Goal: Task Accomplishment & Management: Complete application form

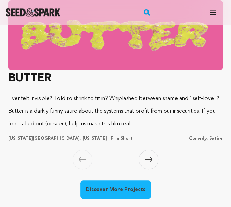
scroll to position [383, 0]
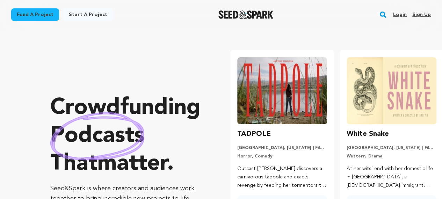
click at [89, 15] on link "Start a project" at bounding box center [88, 14] width 50 height 13
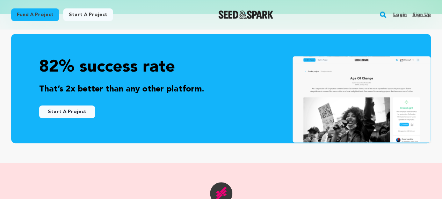
scroll to position [211, 0]
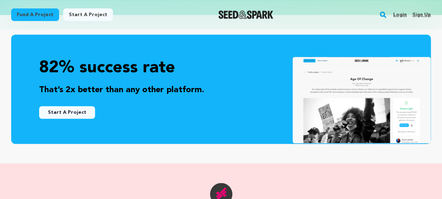
click at [80, 106] on link "Start A Project" at bounding box center [67, 112] width 56 height 13
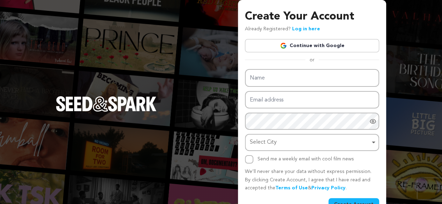
click at [300, 45] on link "Continue with Google" at bounding box center [312, 45] width 134 height 13
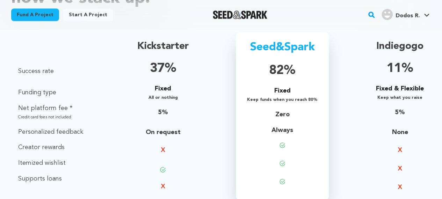
scroll to position [515, 0]
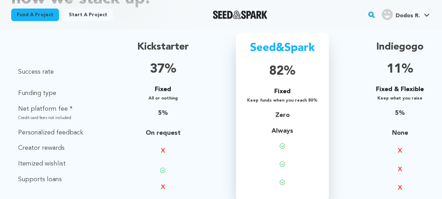
click at [243, 34] on div "Seed&Spark 82% Fixed Keep funds when you reach 80% Zero Always" at bounding box center [282, 117] width 93 height 168
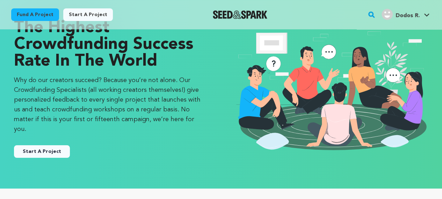
scroll to position [0, 0]
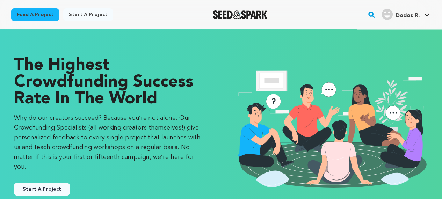
click at [78, 15] on link "Start a project" at bounding box center [88, 14] width 50 height 13
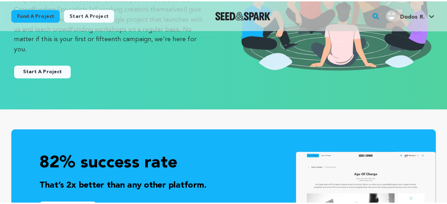
scroll to position [115, 0]
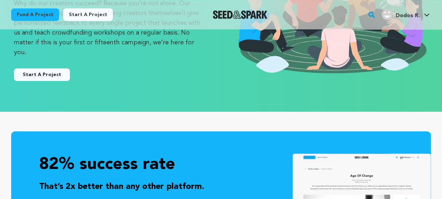
click at [52, 68] on button "Start A Project" at bounding box center [42, 74] width 56 height 13
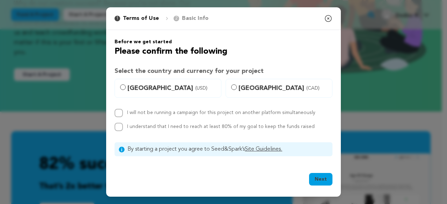
click at [126, 87] on label "[GEOGRAPHIC_DATA] (USD)" at bounding box center [168, 88] width 107 height 19
click at [126, 87] on input "[GEOGRAPHIC_DATA] (USD)" at bounding box center [123, 88] width 6 height 6
radio input "true"
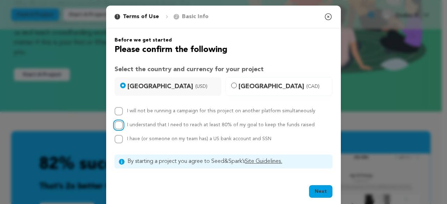
click at [116, 125] on input "I understand that I need to reach at least 80% of my goal to keep the funds rai…" at bounding box center [119, 125] width 8 height 8
checkbox input "true"
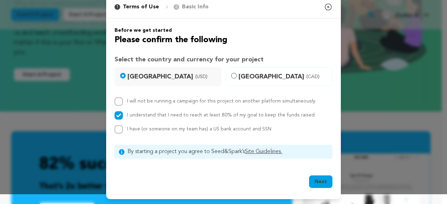
click at [328, 10] on div "1 Terms of Use 2 Basic Info You started your project! Close modal" at bounding box center [223, 7] width 235 height 23
click at [118, 130] on input "I have (or someone on my team has) a US bank account and SSN" at bounding box center [119, 129] width 8 height 8
checkbox input "true"
click at [320, 183] on button "Next" at bounding box center [320, 182] width 23 height 13
click at [266, 152] on link "Site Guidelines." at bounding box center [263, 152] width 37 height 6
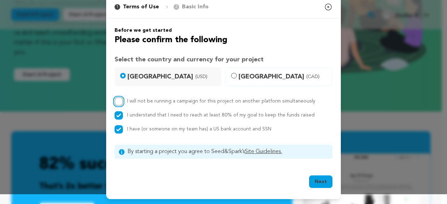
click at [117, 102] on input "I will not be running a campaign for this project on another platform simultane…" at bounding box center [119, 101] width 8 height 8
checkbox input "true"
click at [322, 186] on button "Next" at bounding box center [320, 182] width 23 height 13
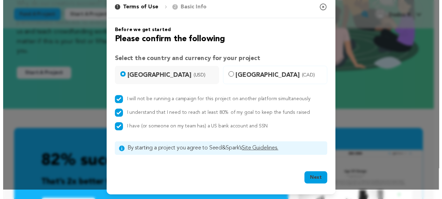
scroll to position [0, 0]
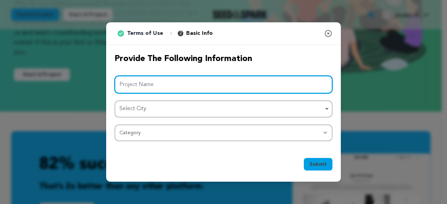
click at [184, 86] on input "Project Name" at bounding box center [224, 85] width 218 height 18
click at [192, 109] on div "Select City Remove item" at bounding box center [221, 109] width 204 height 10
type input "BFA Senior Thesis Project"
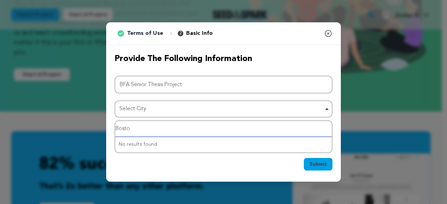
type input "Boston"
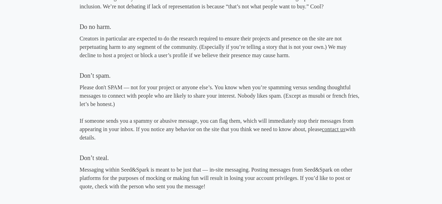
scroll to position [444, 0]
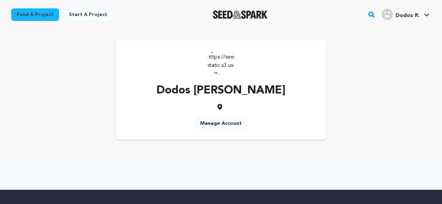
click at [96, 18] on link "Start a project" at bounding box center [88, 14] width 50 height 13
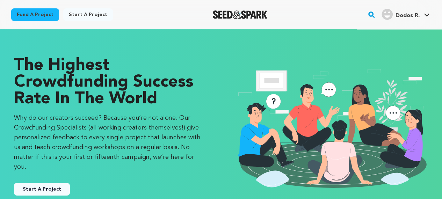
click at [54, 183] on button "Start A Project" at bounding box center [42, 189] width 56 height 13
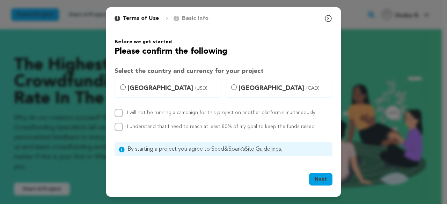
click at [237, 93] on label "Canada (CAD)" at bounding box center [279, 88] width 107 height 19
click at [237, 90] on input "Canada (CAD)" at bounding box center [234, 88] width 6 height 6
radio input "true"
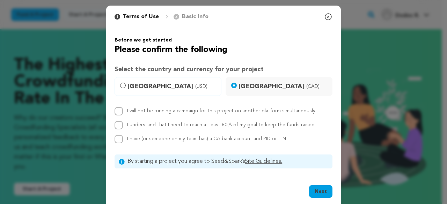
click at [121, 82] on label "[GEOGRAPHIC_DATA] (USD)" at bounding box center [168, 86] width 107 height 19
click at [121, 83] on input "[GEOGRAPHIC_DATA] (USD)" at bounding box center [123, 86] width 6 height 6
radio input "true"
click at [117, 110] on input "I will not be running a campaign for this project on another platform simultane…" at bounding box center [119, 111] width 8 height 8
checkbox input "true"
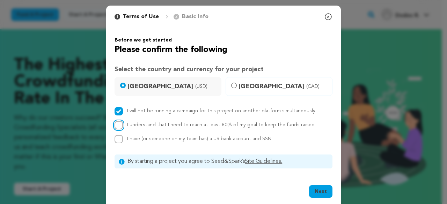
click at [119, 125] on input "I understand that I need to reach at least 80% of my goal to keep the funds rai…" at bounding box center [119, 125] width 8 height 8
checkbox input "true"
click at [119, 140] on input "I have (or someone on my team has) a US bank account and SSN" at bounding box center [119, 139] width 8 height 8
checkbox input "true"
click at [317, 188] on button "Next" at bounding box center [320, 191] width 23 height 13
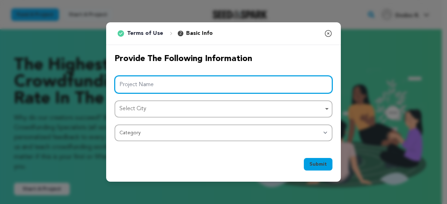
click at [213, 87] on input "Project Name" at bounding box center [224, 85] width 218 height 18
click at [199, 108] on div "Select City Remove item" at bounding box center [221, 109] width 204 height 10
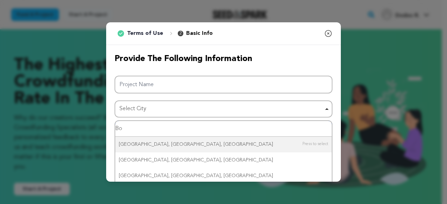
type input "Bos"
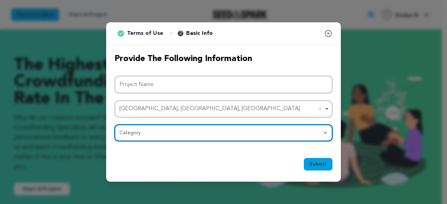
click at [141, 125] on select "Category Film Feature Film Short Series Film Festival Company Music Video VR Ex…" at bounding box center [224, 133] width 218 height 17
select select "383"
click at [115, 125] on select "Category Film Feature Film Short Series Film Festival Company Music Video VR Ex…" at bounding box center [224, 133] width 218 height 17
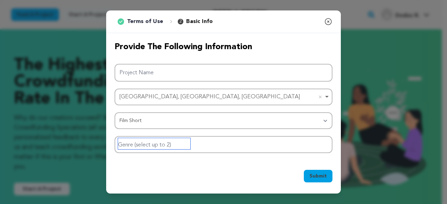
click at [179, 145] on input "Genre (select up to 2)" at bounding box center [154, 143] width 72 height 11
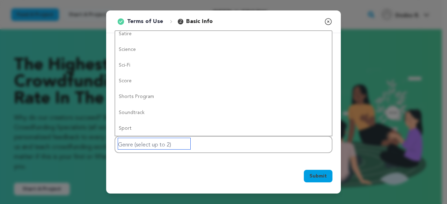
scroll to position [468, 0]
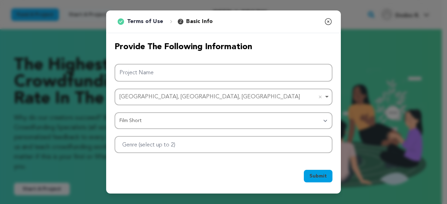
click at [153, 164] on div "Submit Ok, Got it" at bounding box center [223, 178] width 235 height 32
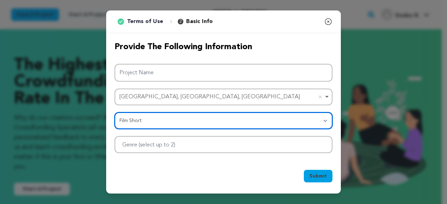
click at [138, 125] on select "Category Film Feature Film Short Series Film Festival Company Music Video VR Ex…" at bounding box center [224, 120] width 218 height 17
click at [115, 112] on select "Category Film Feature Film Short Series Film Festival Company Music Video VR Ex…" at bounding box center [224, 120] width 218 height 17
click at [133, 150] on div at bounding box center [224, 144] width 218 height 17
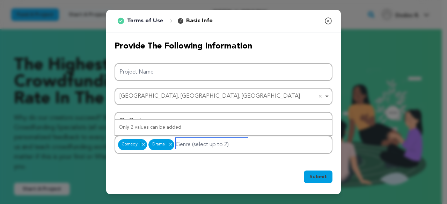
scroll to position [0, 0]
click at [198, 21] on p "Basic Info" at bounding box center [199, 21] width 27 height 8
click at [195, 143] on input "Genre (select up to 2)" at bounding box center [212, 143] width 72 height 11
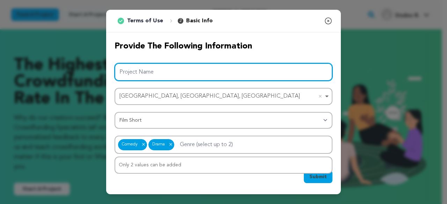
click at [166, 70] on input "Project Name" at bounding box center [224, 72] width 218 height 18
type input "S"
type input "Senior Thesis BFA Film Project"
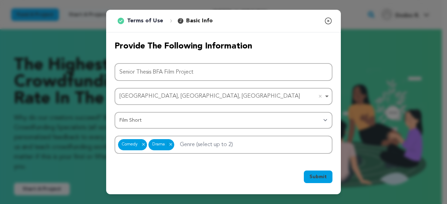
click at [314, 178] on span "Submit" at bounding box center [317, 177] width 17 height 7
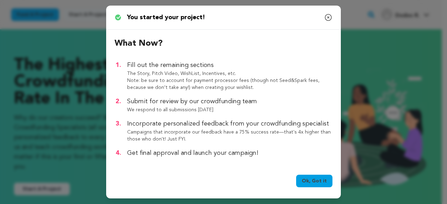
click at [309, 183] on link "Ok, Got it" at bounding box center [314, 181] width 36 height 13
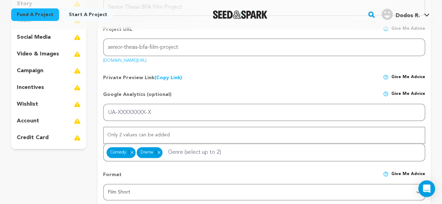
scroll to position [117, 0]
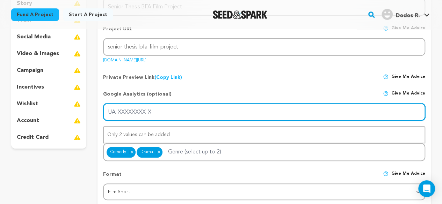
click at [152, 117] on input "UA-XXXXXXXX-X" at bounding box center [264, 112] width 322 height 18
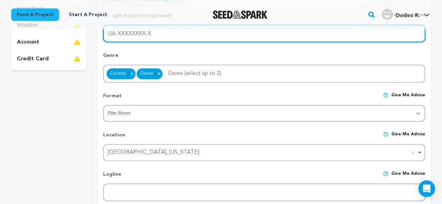
scroll to position [196, 0]
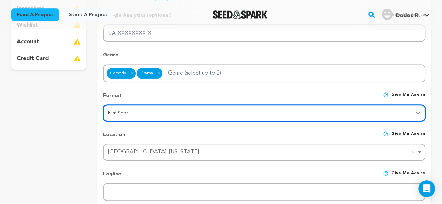
click at [186, 111] on select "Category Film Feature Film Short Series VR Experience Film Festival Company Mus…" at bounding box center [264, 113] width 322 height 17
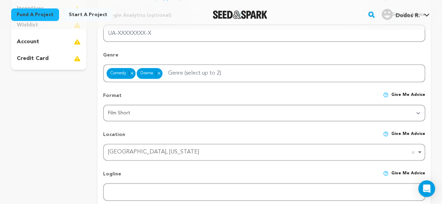
click at [173, 139] on div "Location Give me advice" at bounding box center [264, 137] width 322 height 13
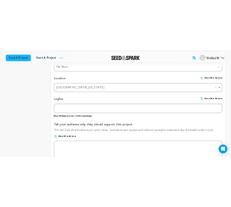
scroll to position [277, 0]
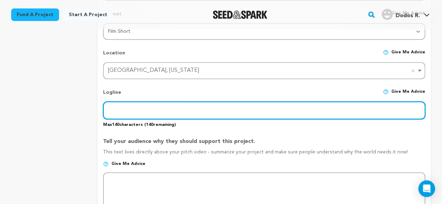
click at [140, 109] on input "text" at bounding box center [264, 111] width 322 height 18
